Goal: Find specific page/section: Find specific page/section

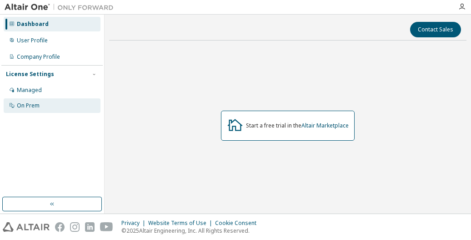
click at [38, 105] on div "On Prem" at bounding box center [28, 105] width 23 height 7
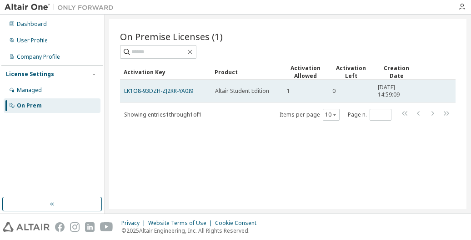
click at [232, 90] on span "Altair Student Edition" at bounding box center [242, 90] width 54 height 7
click at [167, 85] on td "LK1O8-93DZH-ZJ2RR-YA0I9" at bounding box center [165, 91] width 91 height 23
click at [166, 88] on link "LK1O8-93DZH-ZJ2RR-YA0I9" at bounding box center [158, 91] width 69 height 8
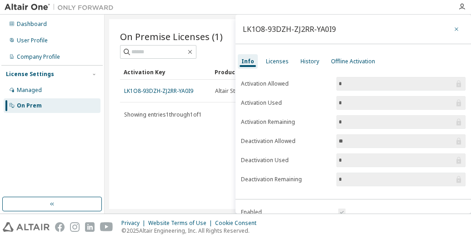
click at [454, 29] on icon "button" at bounding box center [456, 28] width 6 height 7
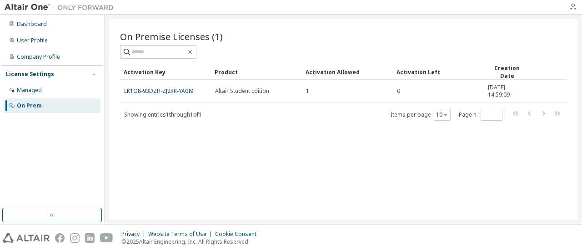
click at [445, 59] on div "On Premise Licenses (1) Clear Load Save Save As Field Operator Value Select fil…" at bounding box center [343, 75] width 446 height 91
click at [451, 60] on div "On Premise Licenses (1) Clear Load Save Save As Field Operator Value Select fil…" at bounding box center [343, 75] width 446 height 91
